Goal: Task Accomplishment & Management: Complete application form

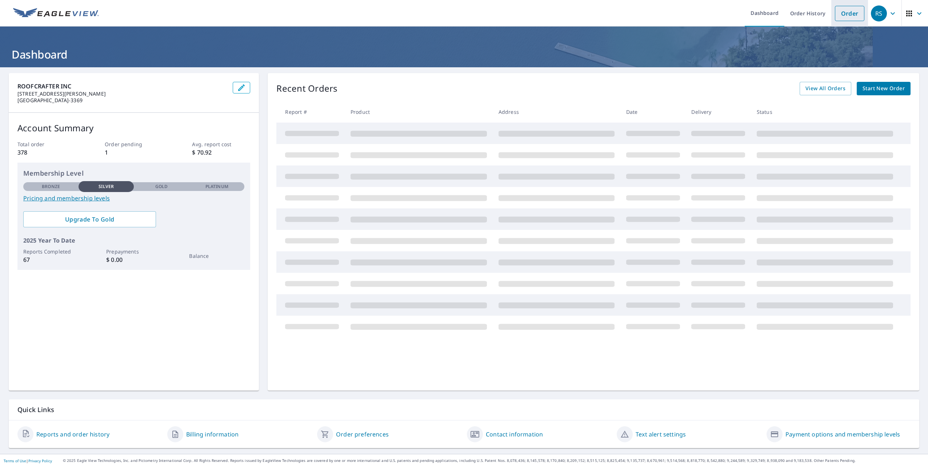
click at [845, 16] on link "Order" at bounding box center [849, 13] width 29 height 15
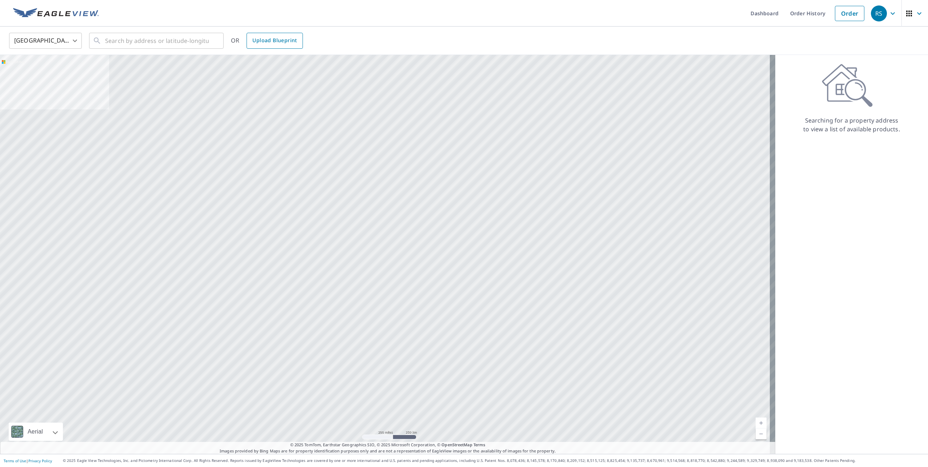
click at [273, 41] on span "Upload Blueprint" at bounding box center [274, 40] width 44 height 9
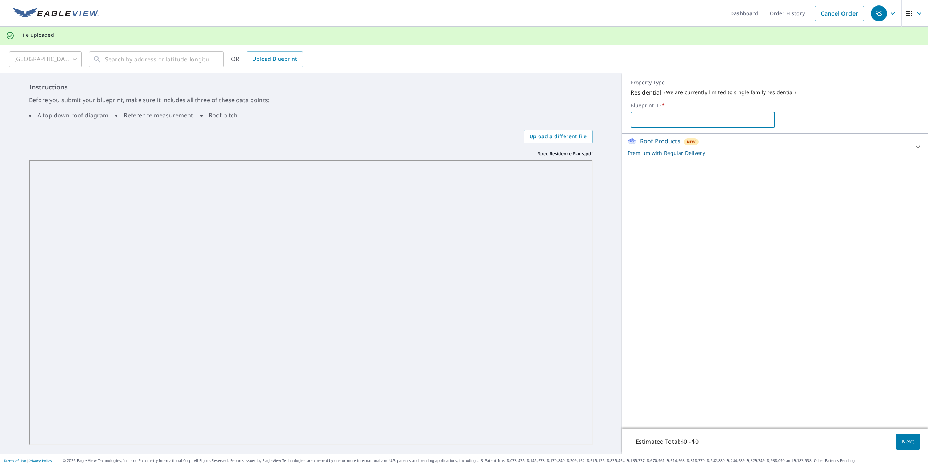
click at [641, 116] on input "text" at bounding box center [703, 119] width 144 height 20
type input "bcbh spec"
click at [906, 446] on span "Next" at bounding box center [908, 441] width 12 height 9
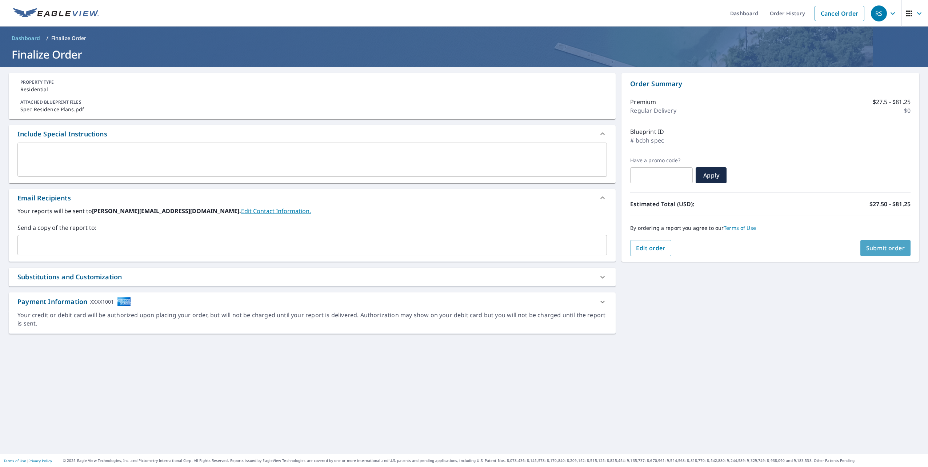
click at [891, 244] on span "Submit order" at bounding box center [885, 248] width 39 height 8
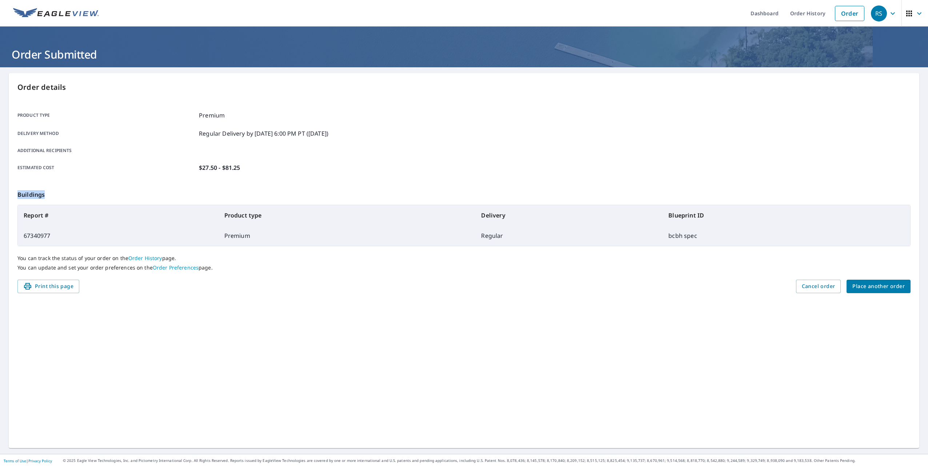
click at [649, 185] on div "Order details Product type Premium Delivery method Regular Delivery by [DATE] 6…" at bounding box center [464, 260] width 911 height 375
click at [891, 14] on icon "button" at bounding box center [893, 13] width 4 height 3
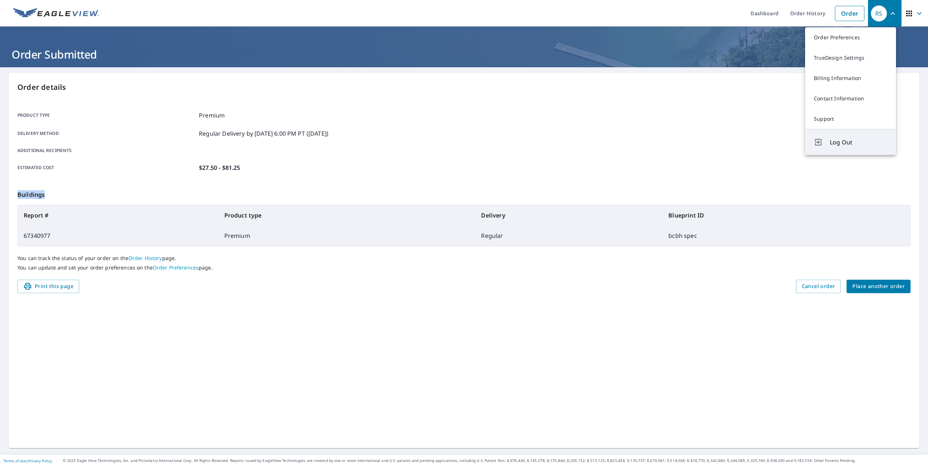
click at [845, 144] on span "Log Out" at bounding box center [858, 142] width 57 height 9
